Goal: Complete application form: Complete application form

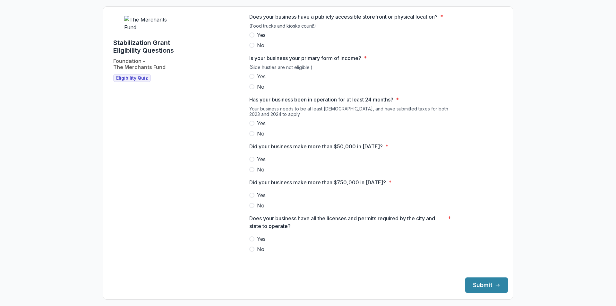
scroll to position [264, 0]
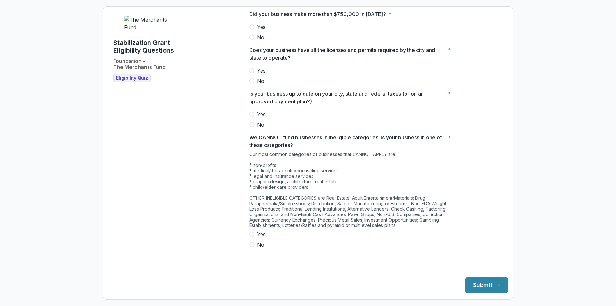
click at [249, 247] on span at bounding box center [251, 244] width 5 height 5
click at [249, 117] on span at bounding box center [251, 114] width 5 height 5
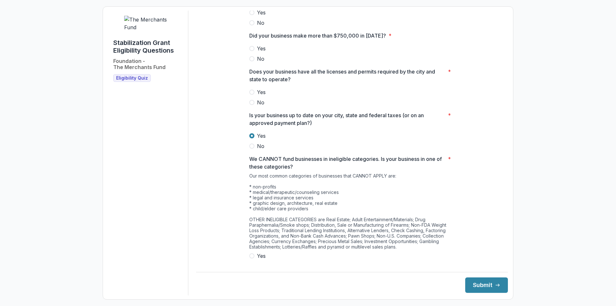
scroll to position [199, 0]
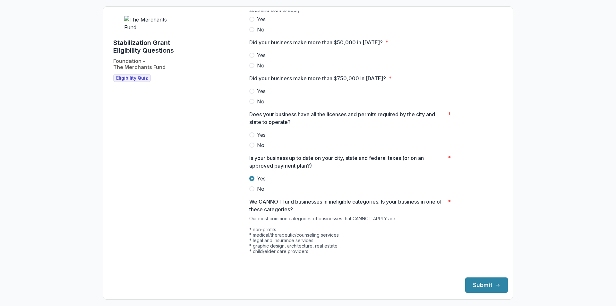
click at [254, 138] on label "Yes" at bounding box center [351, 135] width 205 height 8
click at [252, 104] on span at bounding box center [251, 101] width 5 height 5
click at [251, 58] on span at bounding box center [251, 55] width 5 height 5
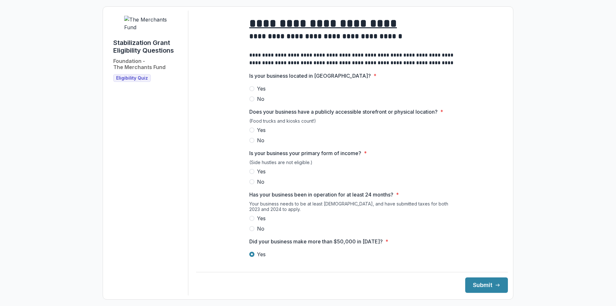
scroll to position [0, 0]
click at [249, 92] on label "Yes" at bounding box center [351, 89] width 205 height 8
click at [253, 133] on span at bounding box center [251, 130] width 5 height 5
click at [249, 176] on label "Yes" at bounding box center [351, 172] width 205 height 8
click at [252, 221] on span at bounding box center [251, 218] width 5 height 5
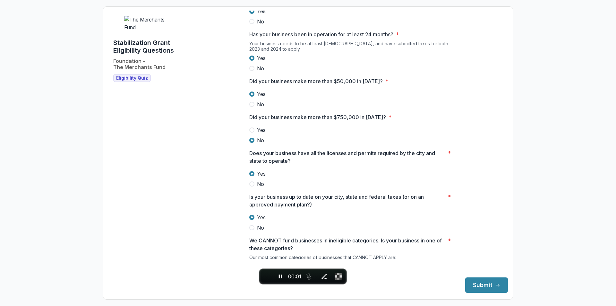
scroll to position [264, 0]
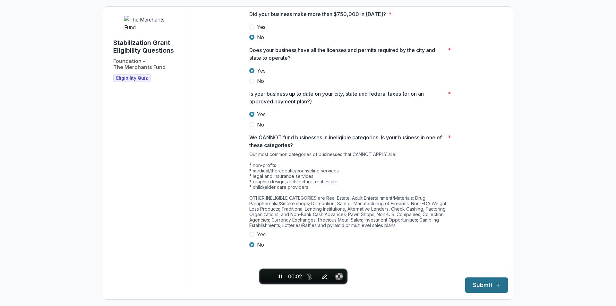
click at [481, 282] on button "Submit" at bounding box center [487, 284] width 43 height 15
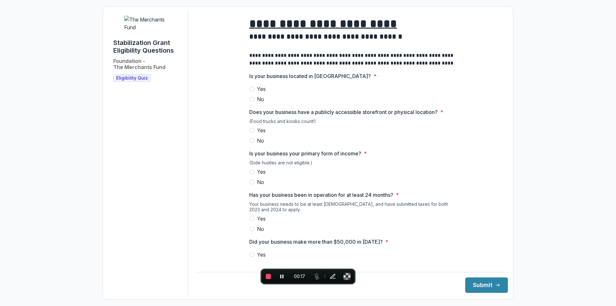
click at [252, 102] on span at bounding box center [251, 99] width 5 height 5
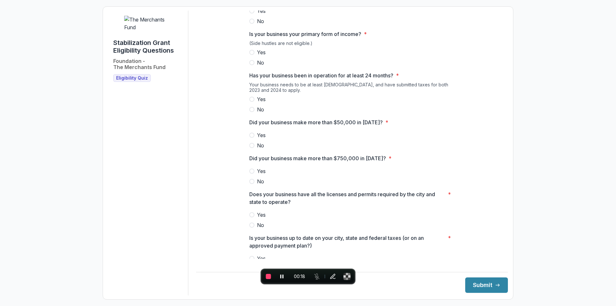
scroll to position [264, 0]
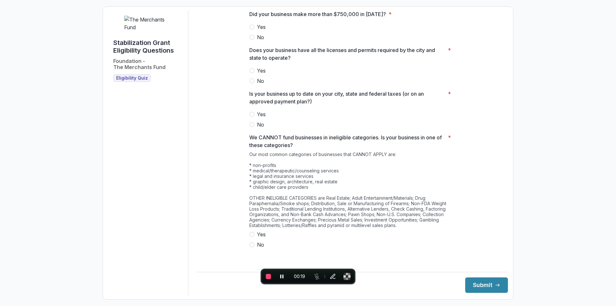
click at [255, 248] on label "No" at bounding box center [351, 245] width 205 height 8
click at [253, 127] on span at bounding box center [251, 124] width 5 height 5
click at [253, 83] on span at bounding box center [251, 80] width 5 height 5
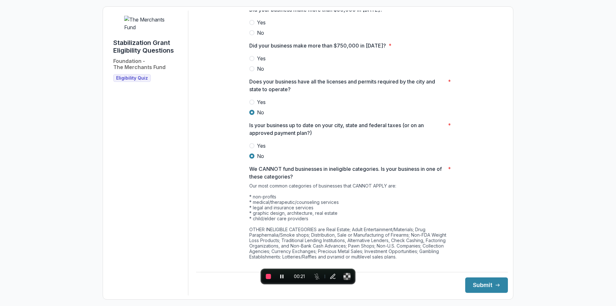
scroll to position [199, 0]
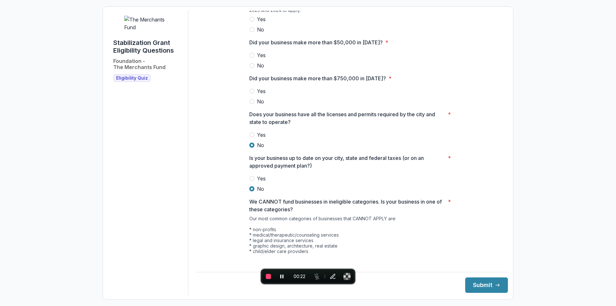
click at [250, 104] on span at bounding box center [251, 101] width 5 height 5
click at [253, 69] on label "No" at bounding box center [351, 66] width 205 height 8
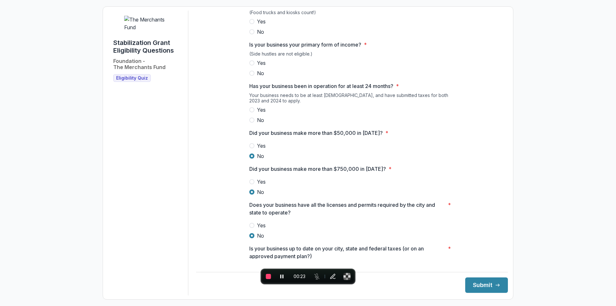
scroll to position [71, 0]
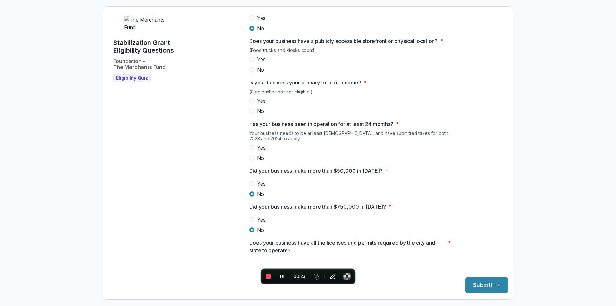
click at [256, 161] on label "No" at bounding box center [351, 158] width 205 height 8
click at [258, 115] on span "No" at bounding box center [260, 111] width 7 height 8
click at [255, 74] on label "No" at bounding box center [351, 70] width 205 height 8
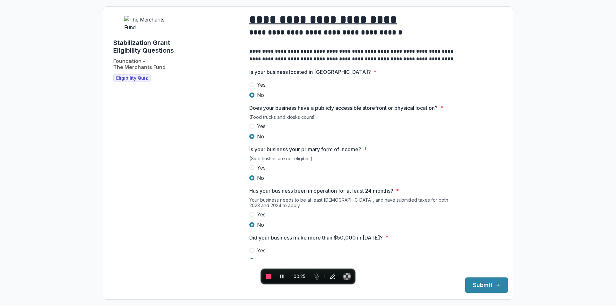
scroll to position [0, 0]
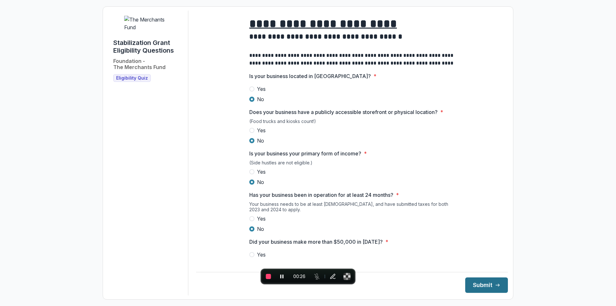
click at [482, 284] on button "Submit" at bounding box center [487, 284] width 43 height 15
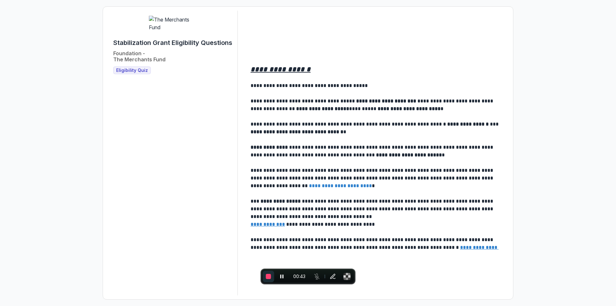
click at [267, 275] on span "End recording" at bounding box center [268, 276] width 5 height 5
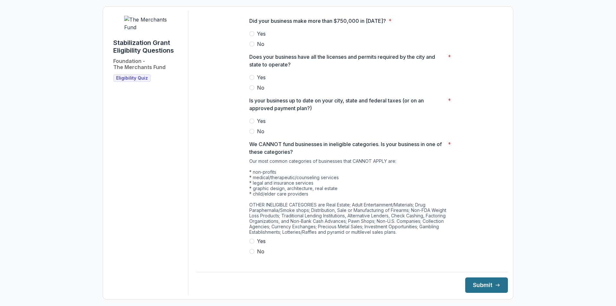
click at [479, 279] on button "Submit" at bounding box center [487, 284] width 43 height 15
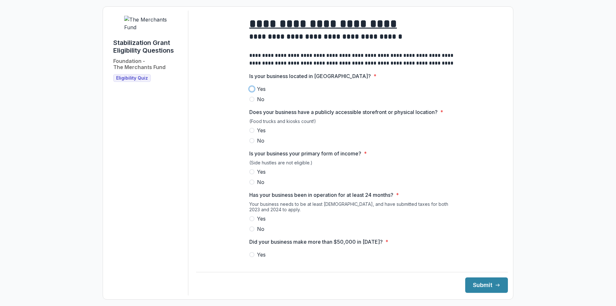
click at [258, 92] on span "Yes" at bounding box center [261, 89] width 9 height 8
click at [494, 290] on button "Submit" at bounding box center [487, 284] width 43 height 15
click at [259, 134] on span "Yes" at bounding box center [261, 130] width 9 height 8
click at [470, 285] on button "Submit" at bounding box center [487, 284] width 43 height 15
click at [259, 174] on span "Yes" at bounding box center [261, 172] width 9 height 8
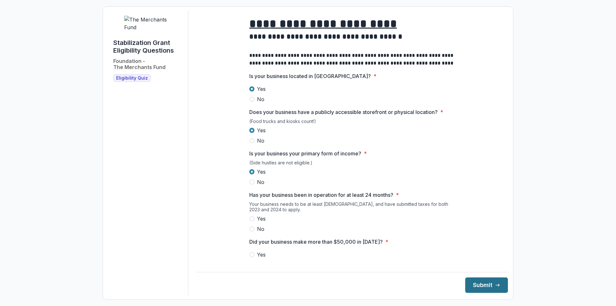
click at [483, 284] on button "Submit" at bounding box center [487, 284] width 43 height 15
click at [264, 222] on span "Yes" at bounding box center [261, 219] width 9 height 8
click at [481, 288] on button "Submit" at bounding box center [487, 284] width 43 height 15
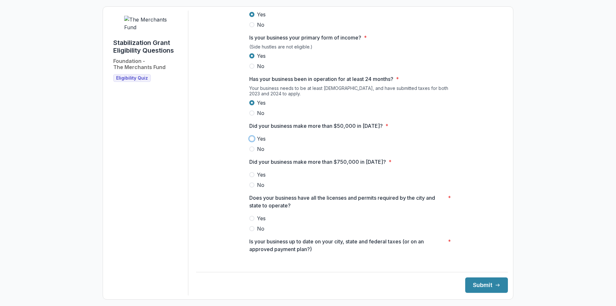
scroll to position [128, 0]
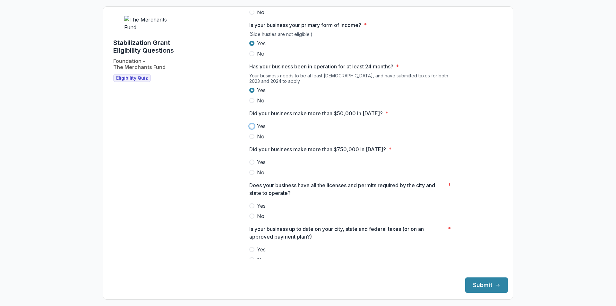
click at [260, 130] on span "Yes" at bounding box center [261, 126] width 9 height 8
click at [478, 281] on button "Submit" at bounding box center [487, 284] width 43 height 15
click at [264, 166] on span "Yes" at bounding box center [261, 162] width 9 height 8
click at [478, 288] on button "Submit" at bounding box center [487, 284] width 43 height 15
click at [264, 210] on span "Yes" at bounding box center [261, 206] width 9 height 8
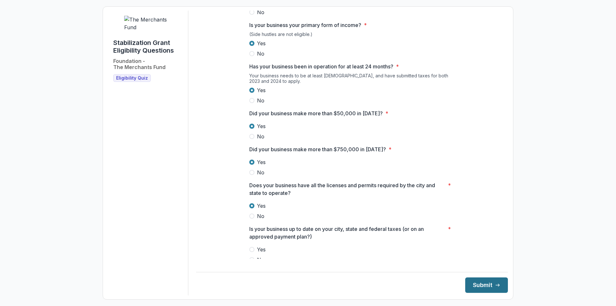
click at [485, 287] on button "Submit" at bounding box center [487, 284] width 43 height 15
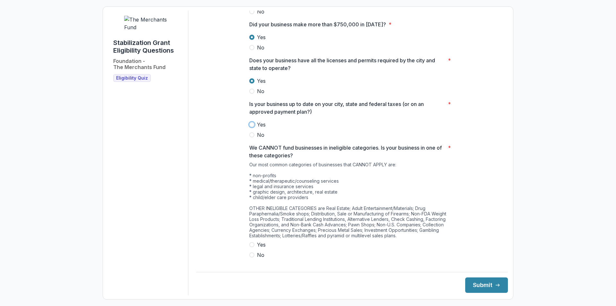
scroll to position [257, 0]
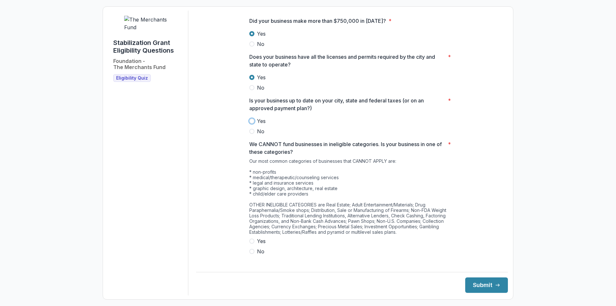
click at [259, 124] on span "Yes" at bounding box center [261, 121] width 9 height 8
click at [487, 287] on button "Submit" at bounding box center [487, 284] width 43 height 15
click at [255, 245] on label "Yes" at bounding box center [351, 241] width 205 height 8
click at [474, 291] on button "Submit" at bounding box center [487, 284] width 43 height 15
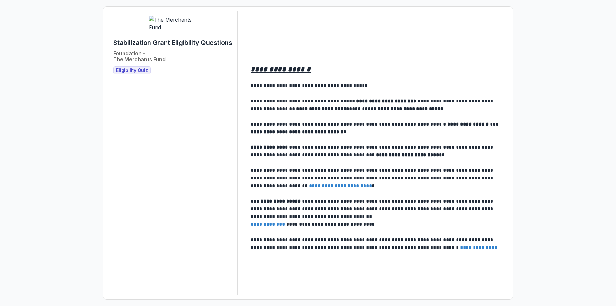
click at [275, 225] on u "**********" at bounding box center [268, 224] width 34 height 5
